Goal: Find contact information: Find contact information

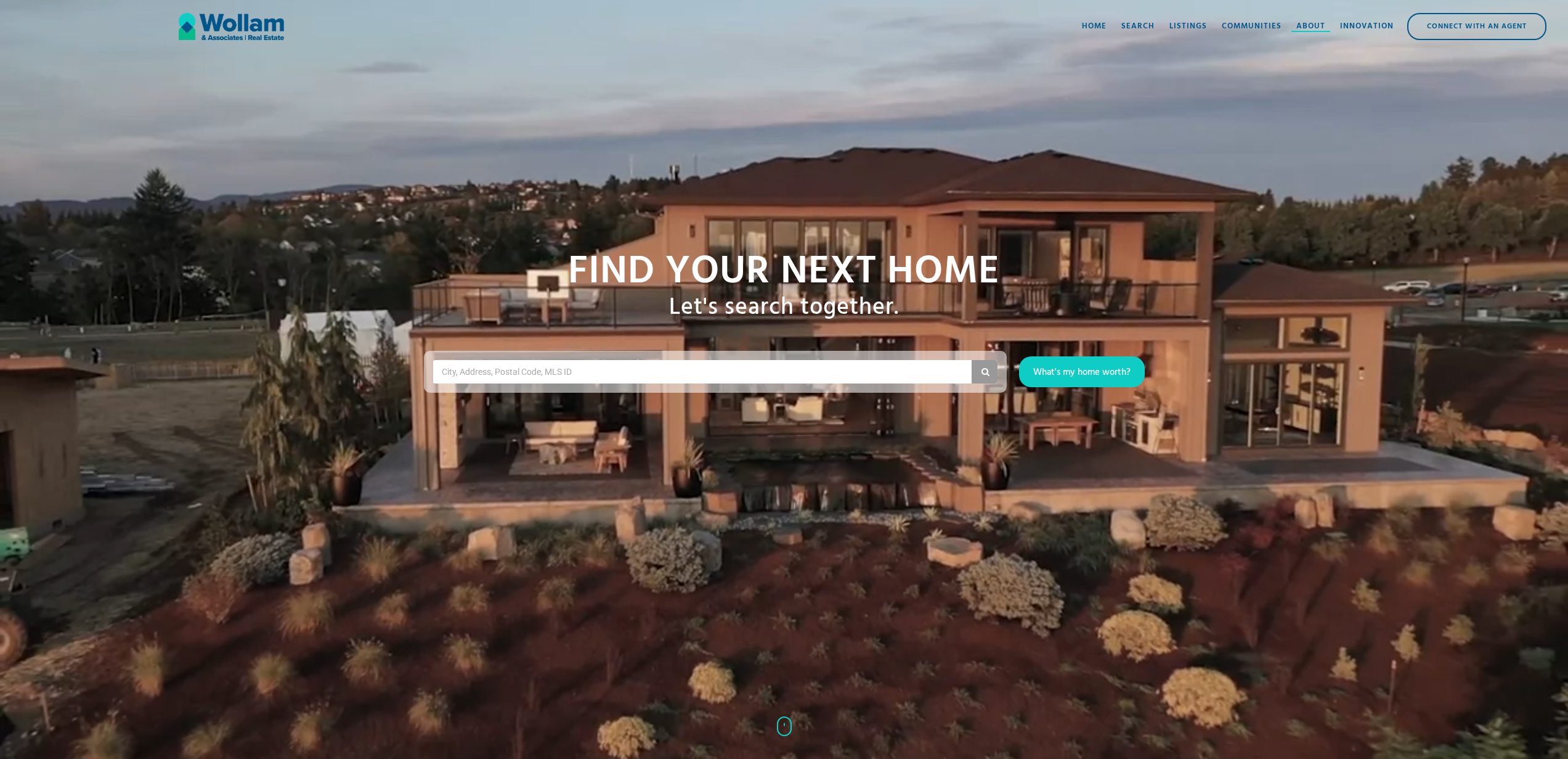
click at [1314, 29] on div "About" at bounding box center [1310, 27] width 29 height 12
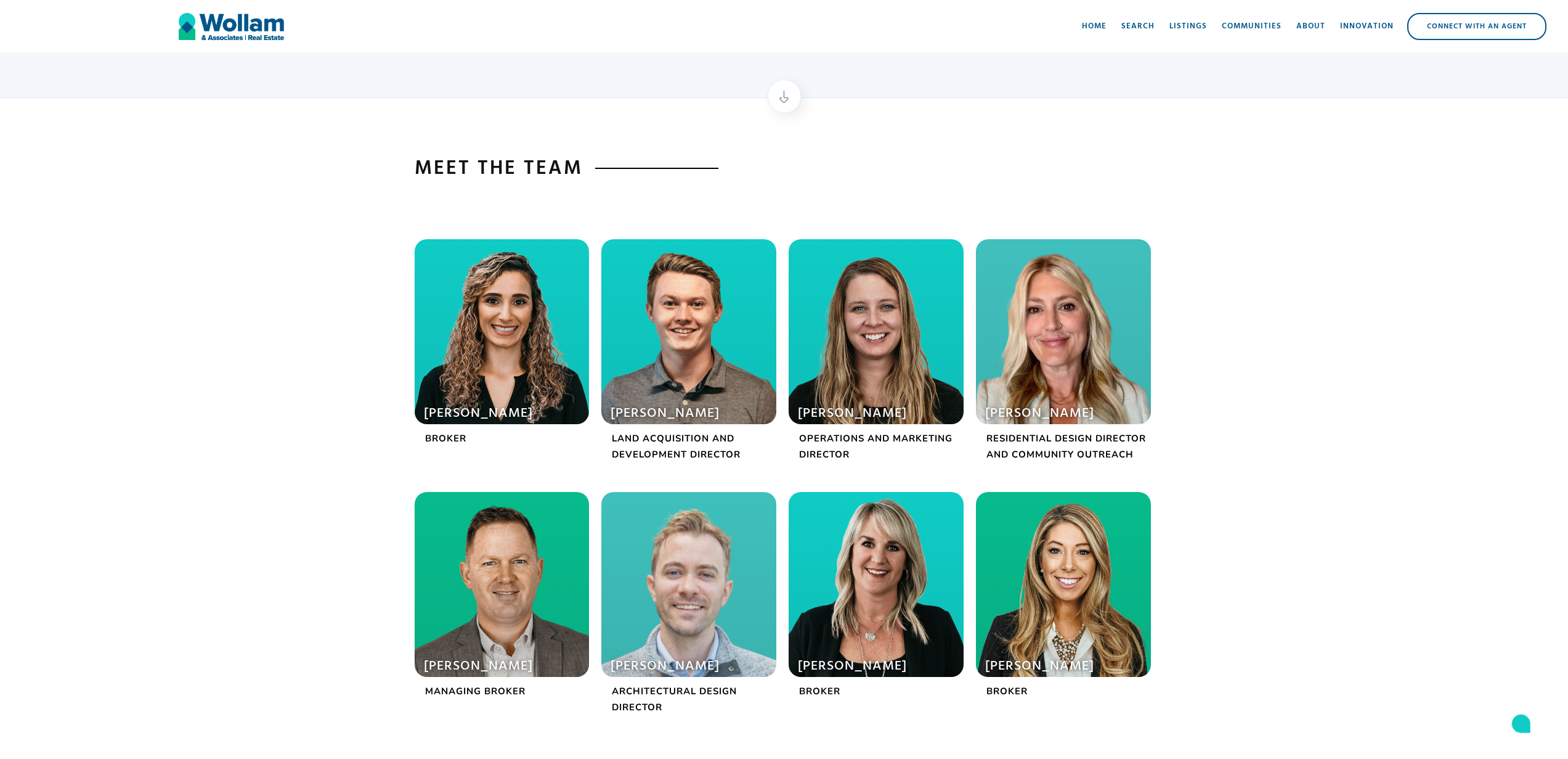
scroll to position [170, 0]
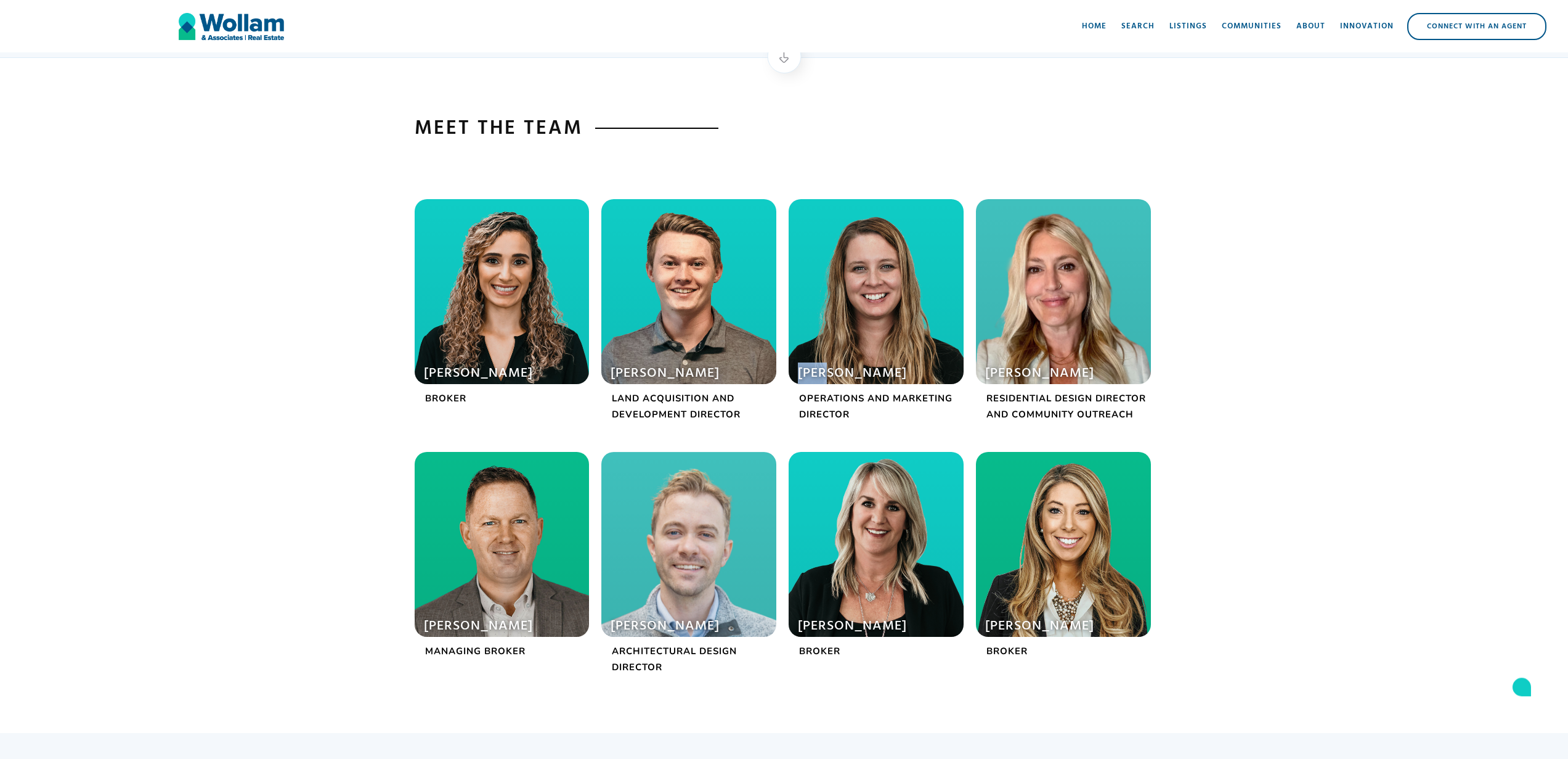
drag, startPoint x: 830, startPoint y: 374, endPoint x: 792, endPoint y: 370, distance: 38.2
click at [792, 370] on div "[PERSON_NAME]" at bounding box center [876, 291] width 175 height 185
click at [78, 269] on div "Meet the team [PERSON_NAME] Broker [PERSON_NAME] Land Acquisition and Developme…" at bounding box center [784, 397] width 1568 height 671
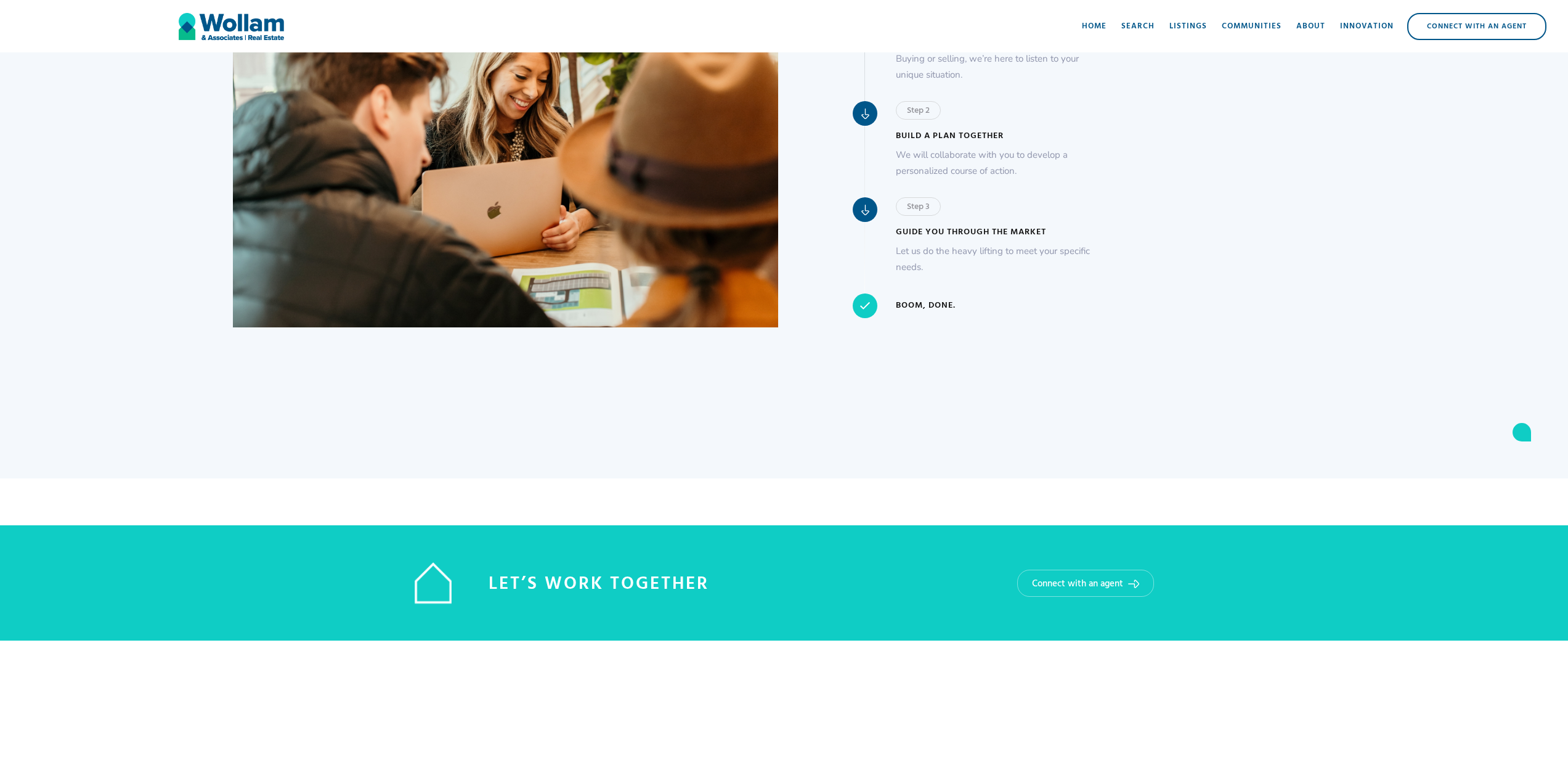
scroll to position [908, 0]
